Goal: Check status: Check status

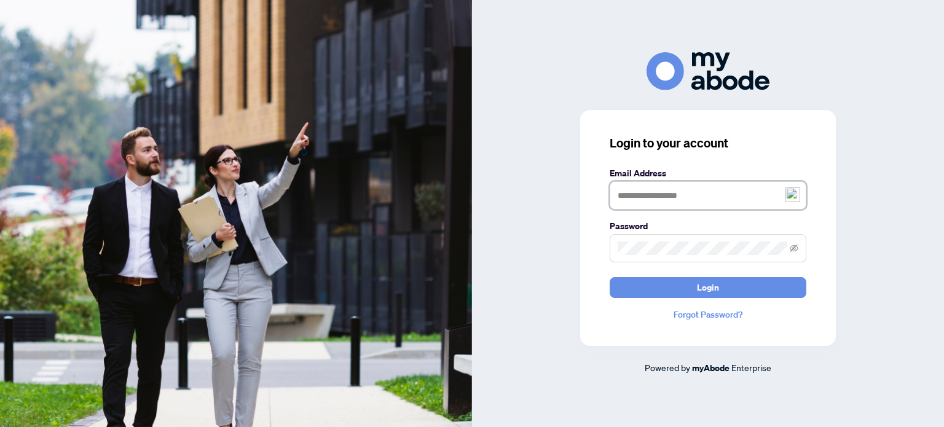
click at [633, 202] on input "text" at bounding box center [708, 195] width 197 height 28
type input "**********"
click at [610, 277] on button "Login" at bounding box center [708, 287] width 197 height 21
click at [795, 251] on icon "eye-invisible" at bounding box center [794, 248] width 9 height 9
click at [795, 251] on icon "eye" at bounding box center [794, 248] width 9 height 9
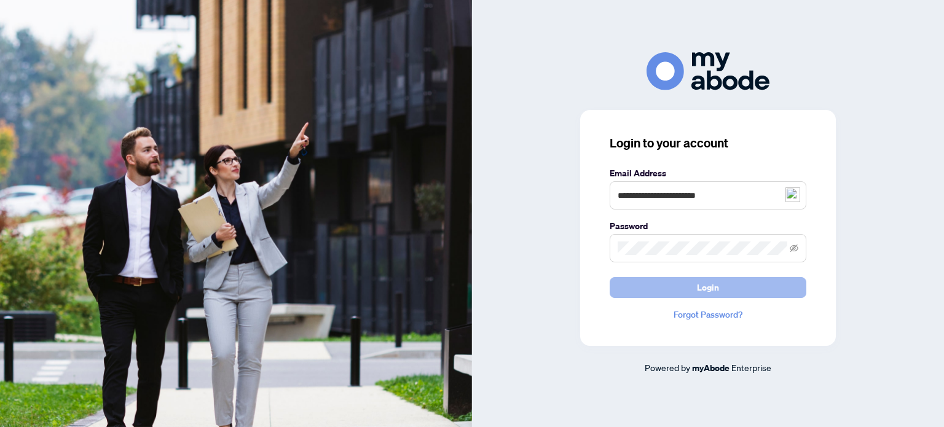
click at [707, 289] on span "Login" at bounding box center [708, 288] width 22 height 20
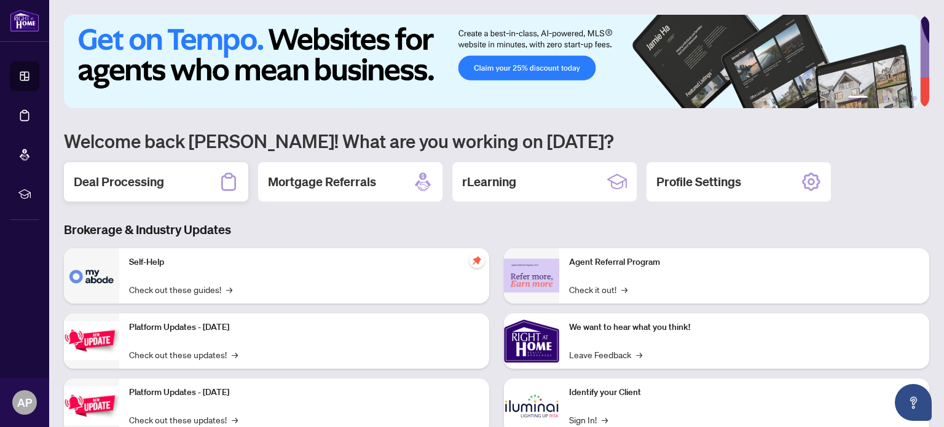
click at [138, 185] on h2 "Deal Processing" at bounding box center [119, 181] width 90 height 17
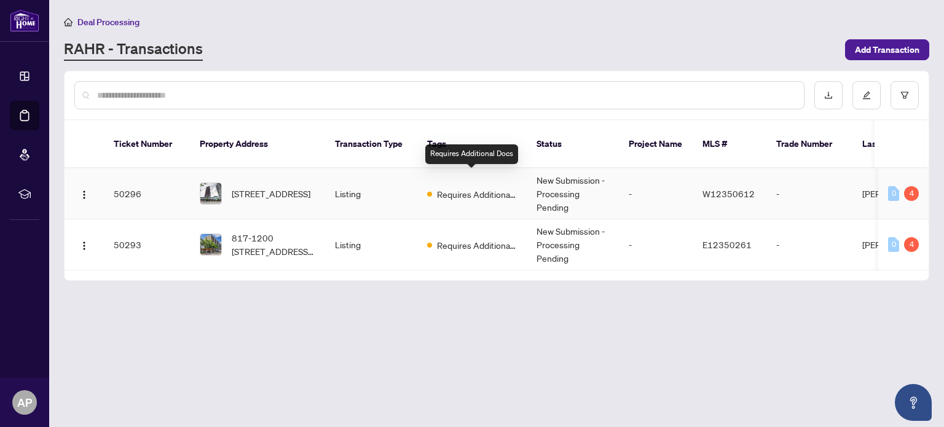
click at [446, 187] on span "Requires Additional Docs" at bounding box center [477, 194] width 80 height 14
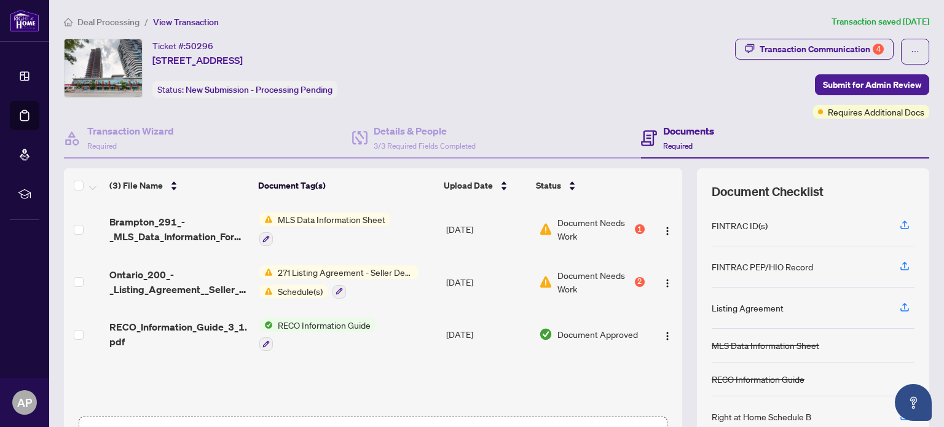
click at [284, 216] on span "MLS Data Information Sheet" at bounding box center [331, 220] width 117 height 14
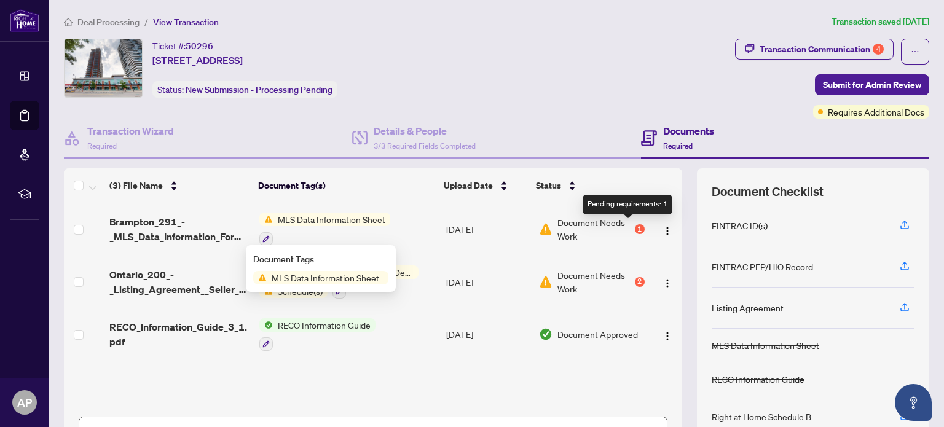
click at [635, 226] on div "1" at bounding box center [640, 229] width 10 height 10
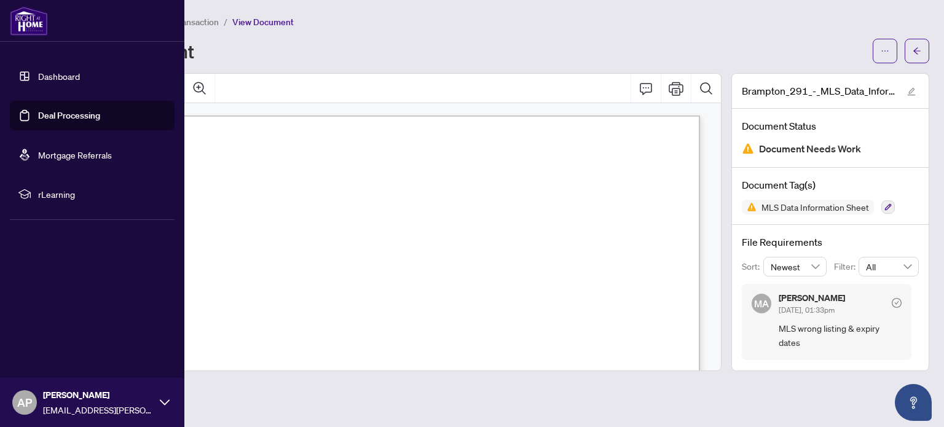
click at [50, 75] on link "Dashboard" at bounding box center [59, 76] width 42 height 11
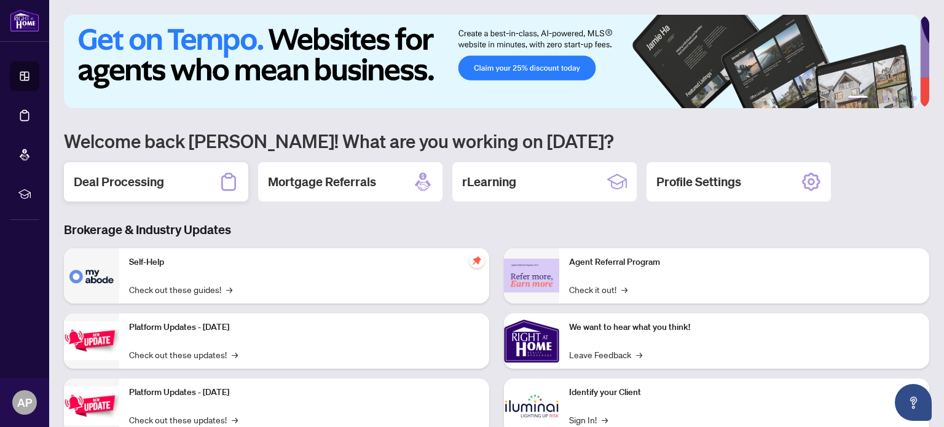
click at [144, 180] on h2 "Deal Processing" at bounding box center [119, 181] width 90 height 17
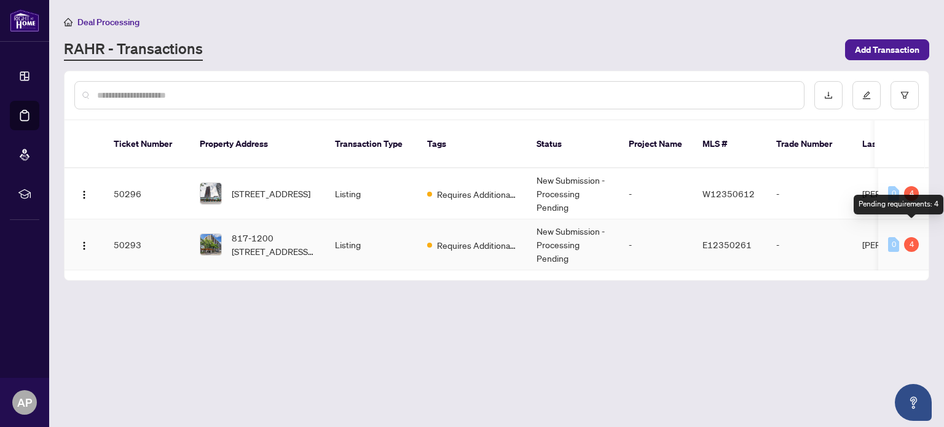
click at [912, 237] on div "4" at bounding box center [911, 244] width 15 height 15
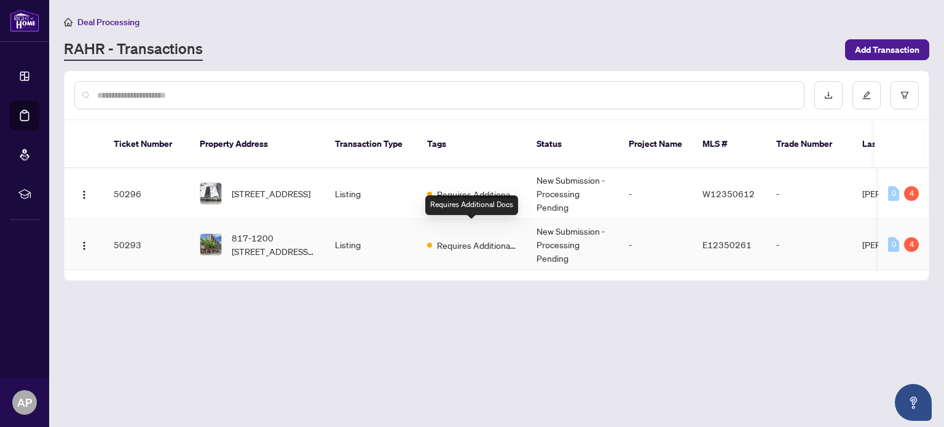
click at [484, 238] on span "Requires Additional Docs" at bounding box center [477, 245] width 80 height 14
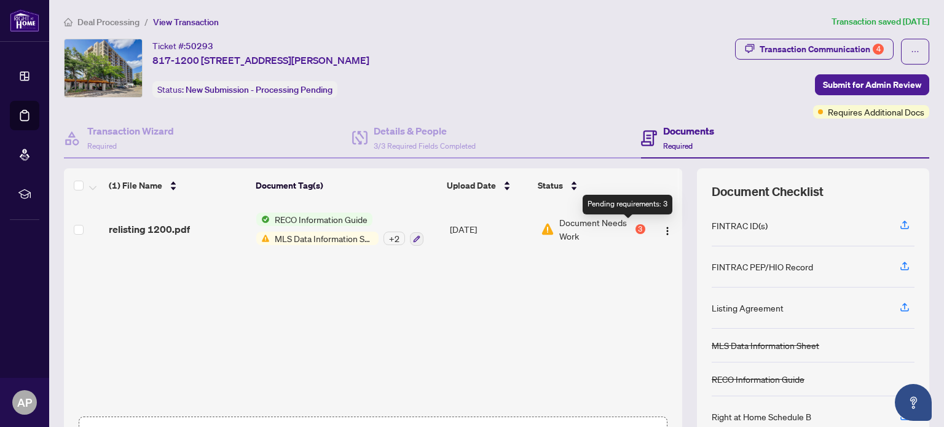
click at [635, 226] on div "3" at bounding box center [640, 229] width 10 height 10
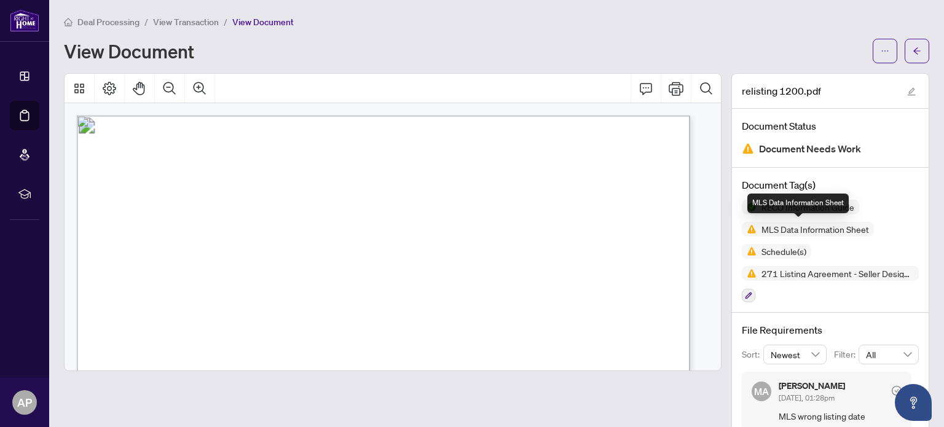
click at [742, 231] on img at bounding box center [749, 229] width 15 height 15
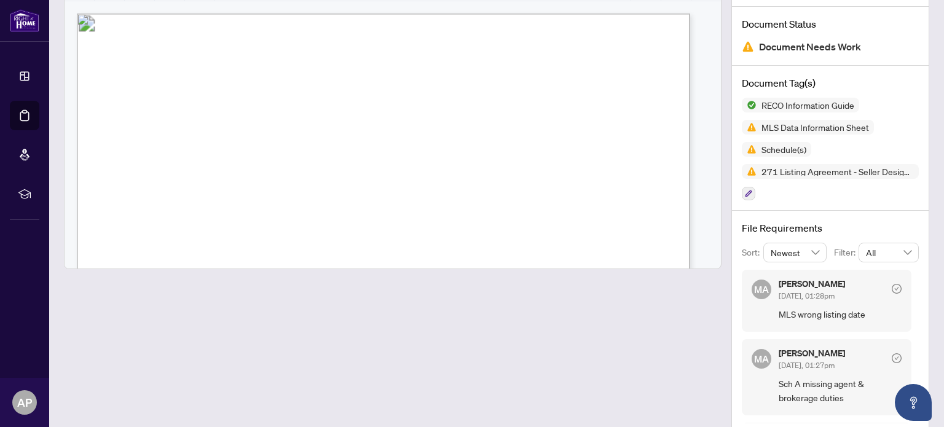
scroll to position [121, 0]
